Goal: Information Seeking & Learning: Learn about a topic

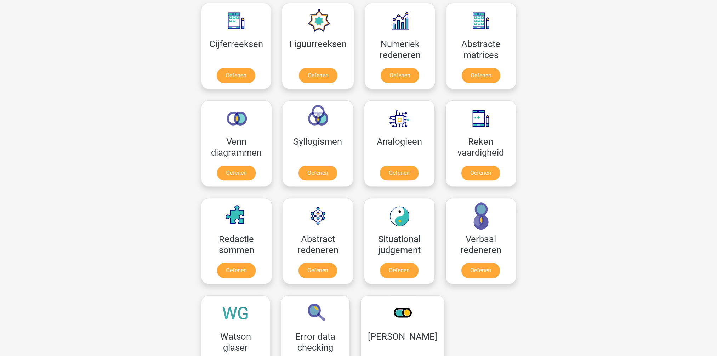
scroll to position [319, 0]
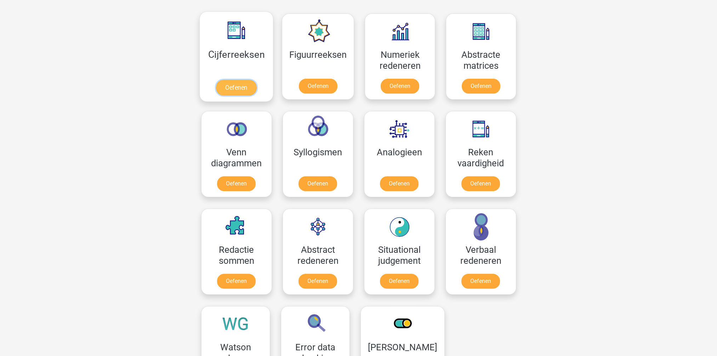
click at [231, 87] on link "Oefenen" at bounding box center [236, 88] width 40 height 16
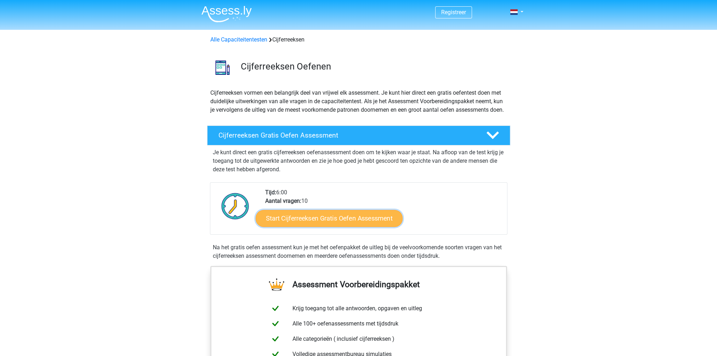
click at [322, 225] on link "Start Cijferreeksen Gratis Oefen Assessment" at bounding box center [329, 217] width 147 height 17
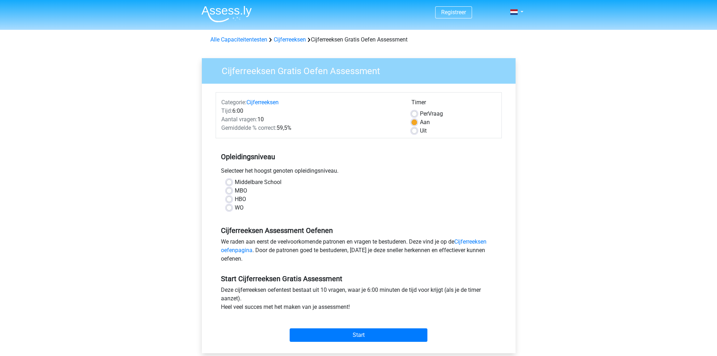
click at [416, 135] on div "Categorie: Cijferreeksen Tijd: 6:00 Aantal vragen: 10 Gemiddelde % correct: 59,…" at bounding box center [359, 115] width 286 height 46
click at [420, 130] on label "Uit" at bounding box center [423, 130] width 7 height 8
click at [415, 130] on input "Uit" at bounding box center [415, 129] width 6 height 7
radio input "true"
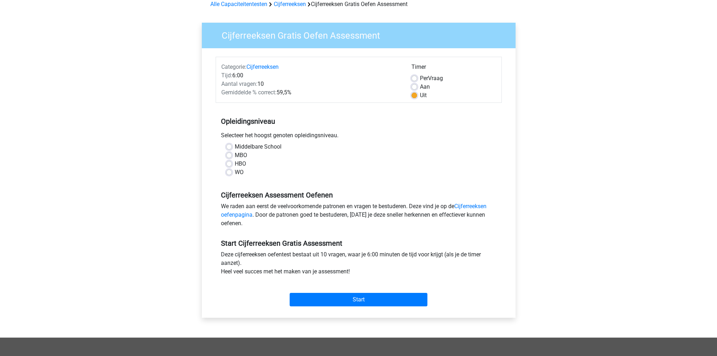
click at [235, 147] on label "Middelbare School" at bounding box center [258, 146] width 47 height 8
click at [229, 147] on input "Middelbare School" at bounding box center [229, 145] width 6 height 7
radio input "true"
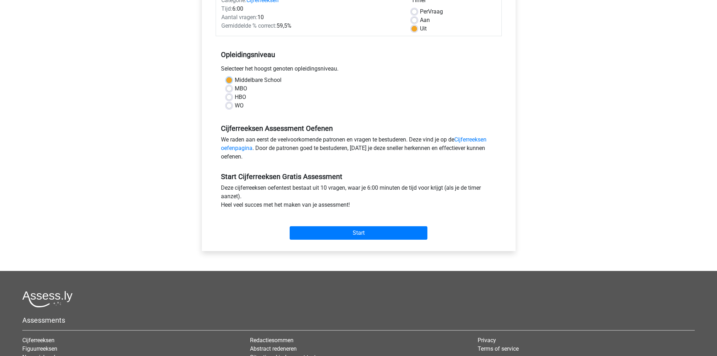
scroll to position [106, 0]
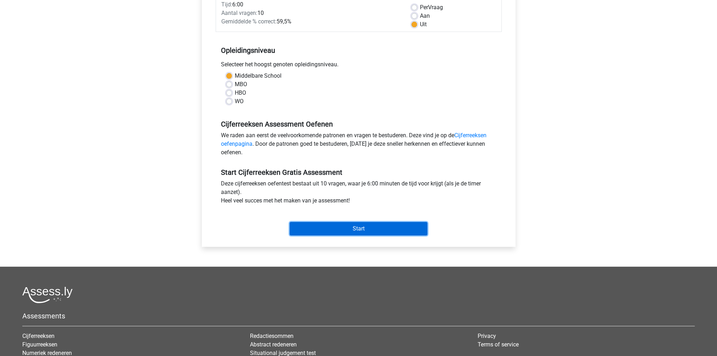
click at [355, 229] on input "Start" at bounding box center [359, 228] width 138 height 13
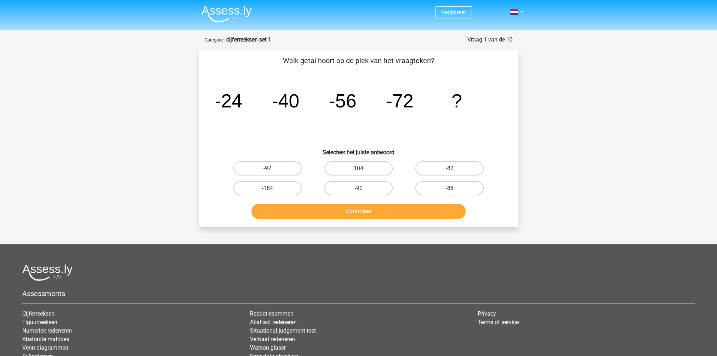
click at [450, 191] on input "-88" at bounding box center [452, 190] width 5 height 5
radio input "true"
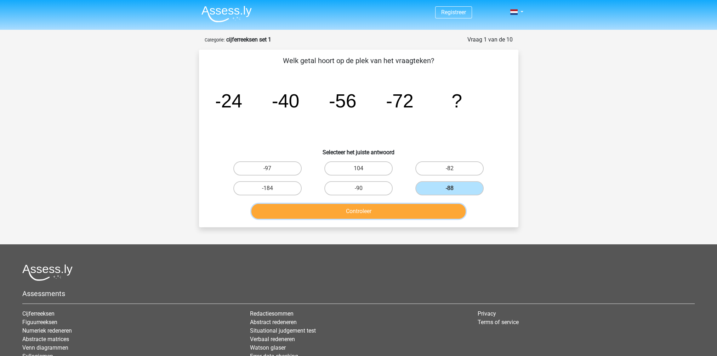
click at [412, 210] on button "Controleer" at bounding box center [358, 211] width 214 height 15
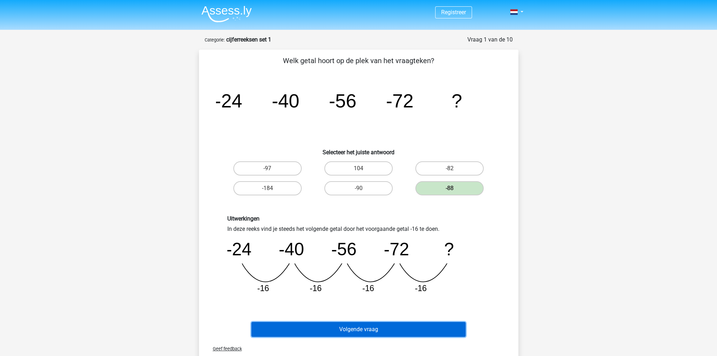
click at [342, 326] on button "Volgende vraag" at bounding box center [358, 329] width 214 height 15
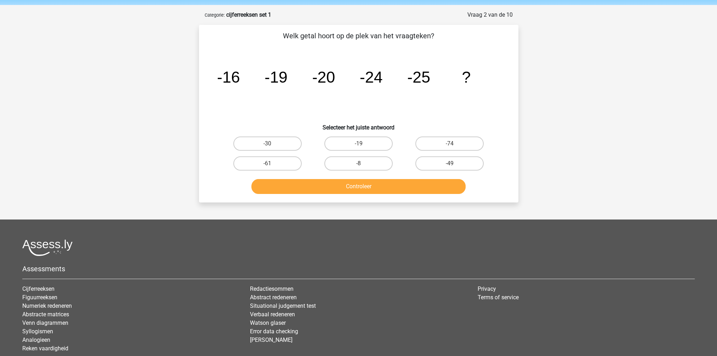
scroll to position [35, 0]
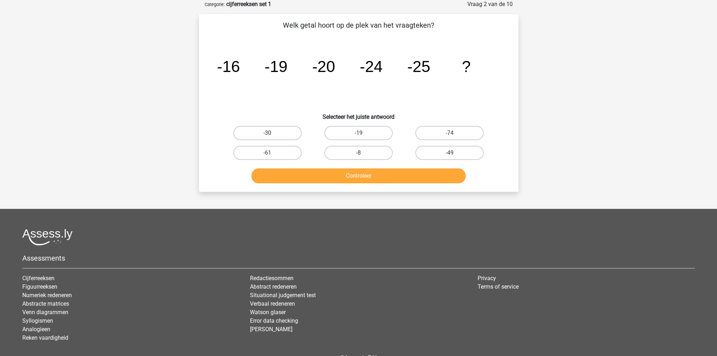
click at [276, 133] on label "-30" at bounding box center [267, 133] width 68 height 14
click at [272, 133] on input "-30" at bounding box center [269, 135] width 5 height 5
radio input "true"
click at [329, 177] on button "Controleer" at bounding box center [358, 175] width 214 height 15
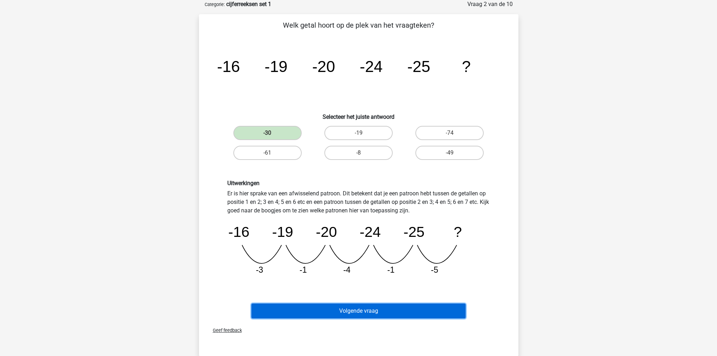
click at [364, 312] on button "Volgende vraag" at bounding box center [358, 310] width 214 height 15
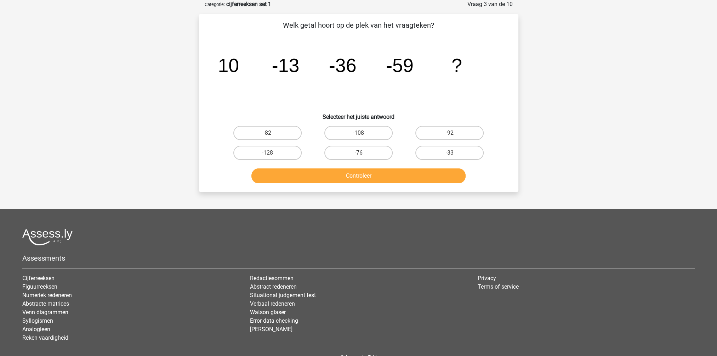
click at [271, 136] on input "-82" at bounding box center [269, 135] width 5 height 5
radio input "true"
click at [356, 177] on button "Controleer" at bounding box center [358, 175] width 214 height 15
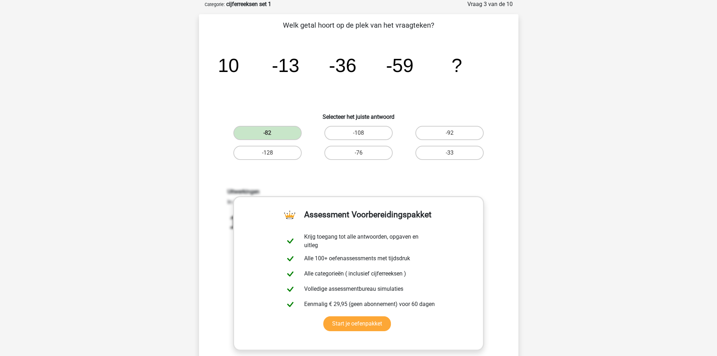
click at [517, 244] on div "Welk getal hoort op de plek van het vraagteken? image/svg+xml 10 -13 -36 -59 ? …" at bounding box center [358, 231] width 319 height 435
click at [527, 236] on div "Registreer Nederlands English" at bounding box center [358, 309] width 717 height 688
